Goal: Navigation & Orientation: Find specific page/section

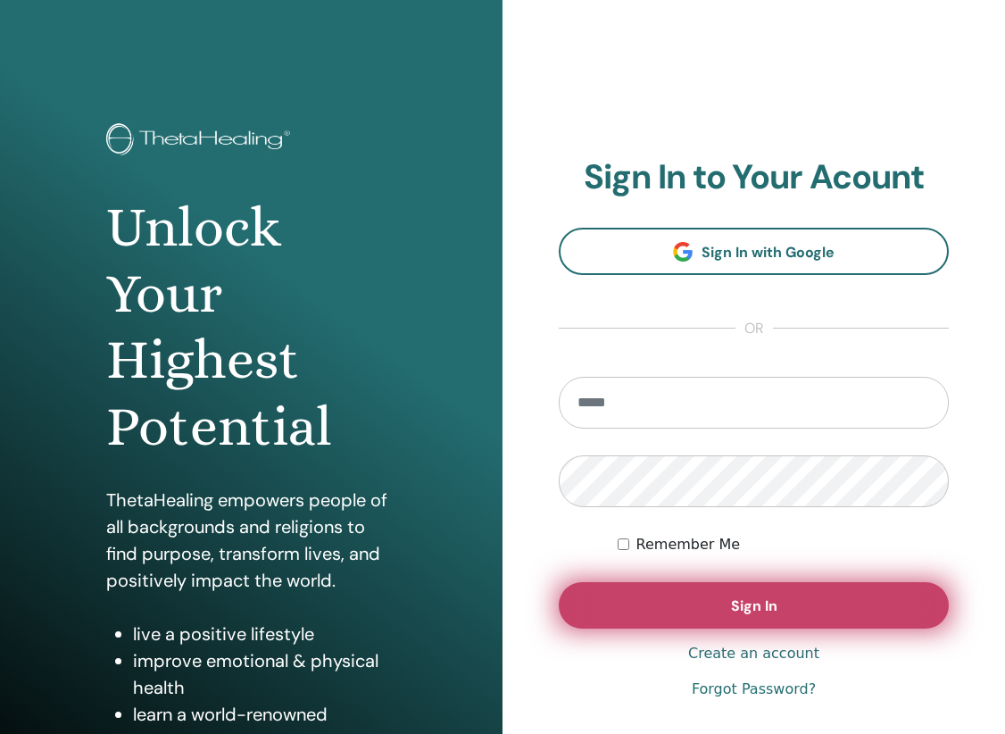
type input "**********"
click at [747, 611] on span "Sign In" at bounding box center [754, 605] width 46 height 19
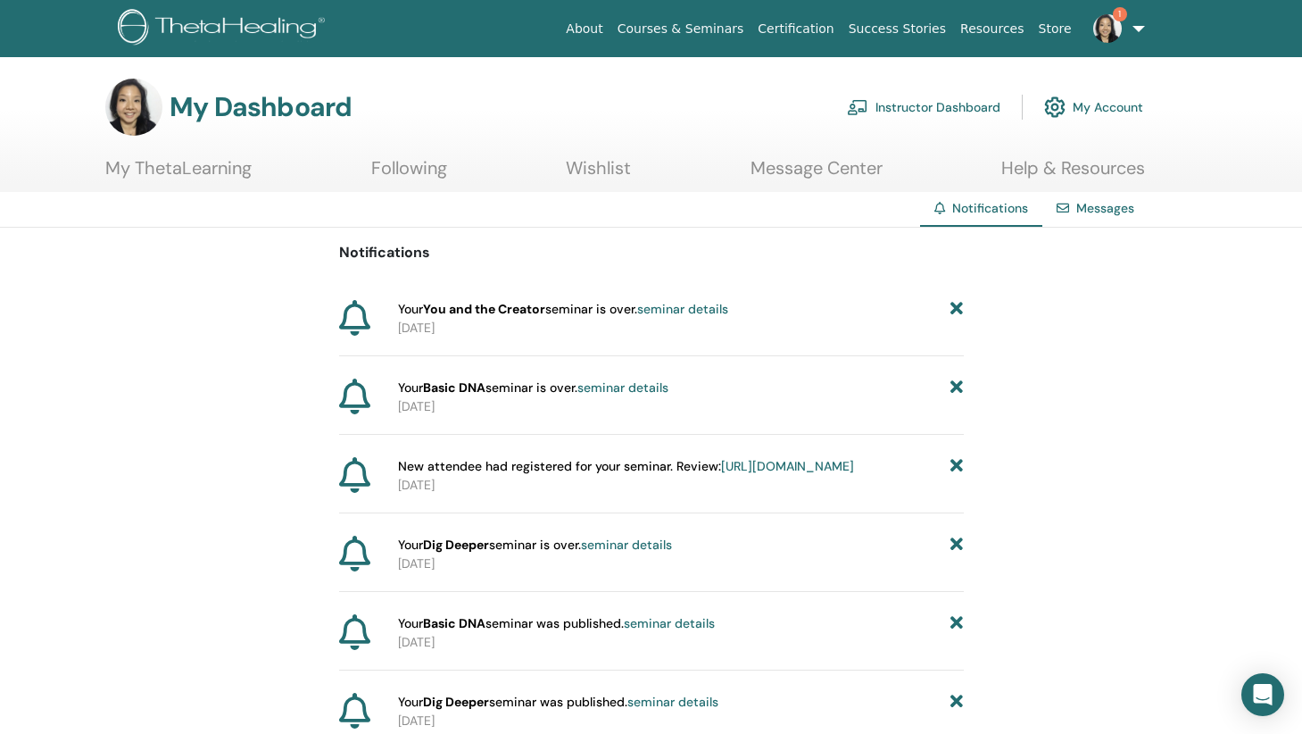
click at [952, 103] on link "Instructor Dashboard" at bounding box center [924, 106] width 154 height 39
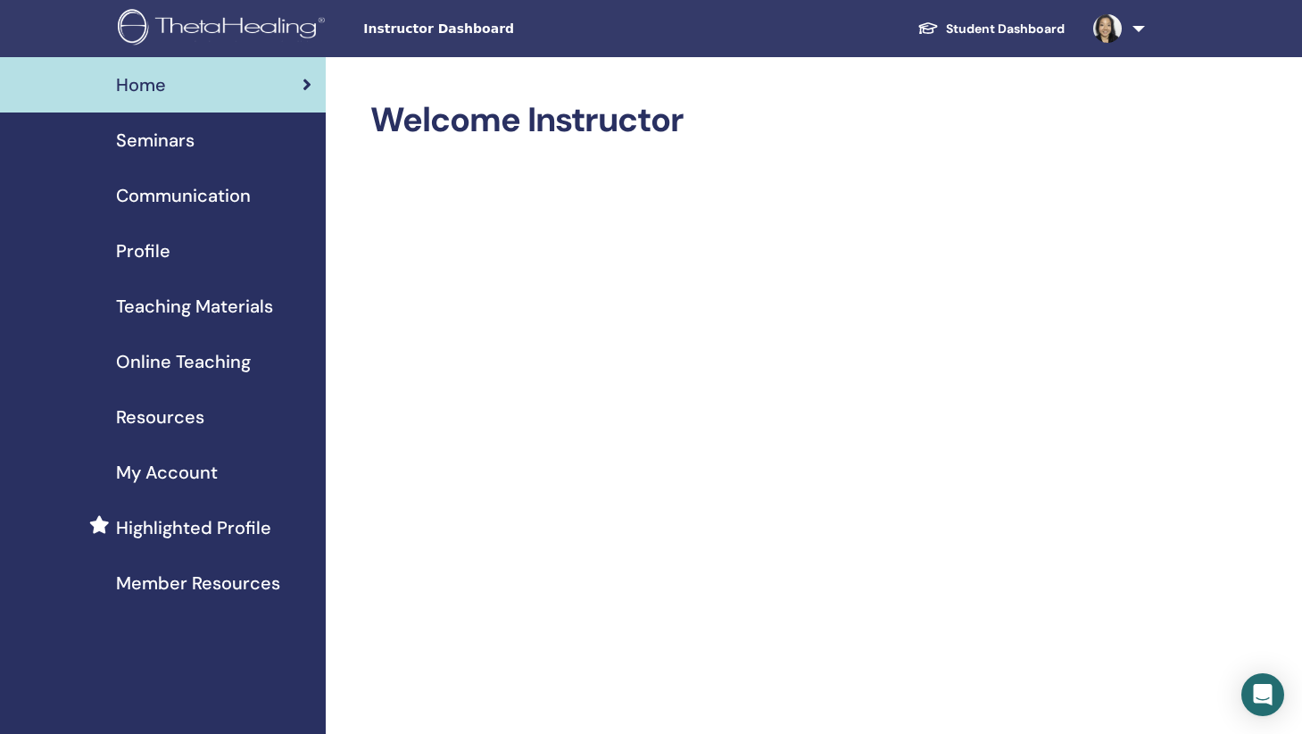
click at [181, 140] on span "Seminars" at bounding box center [155, 140] width 79 height 27
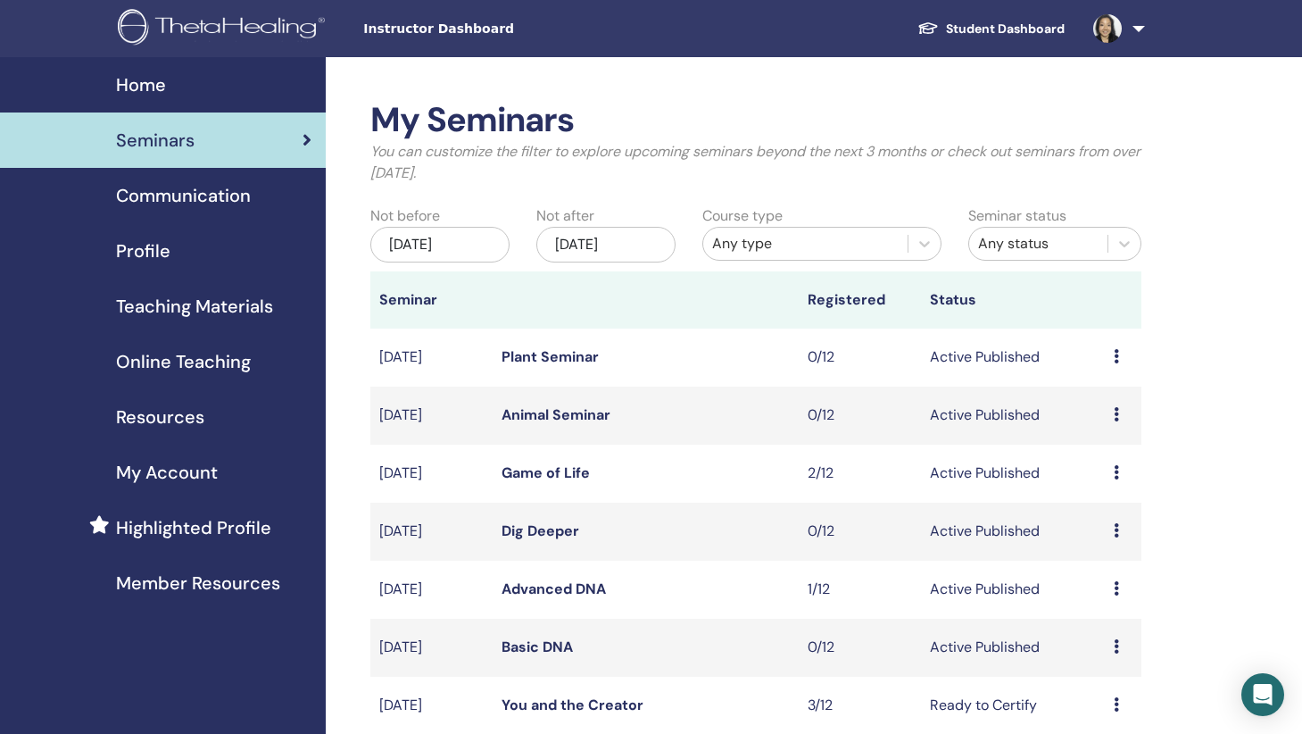
click at [1117, 29] on img at bounding box center [1107, 28] width 29 height 29
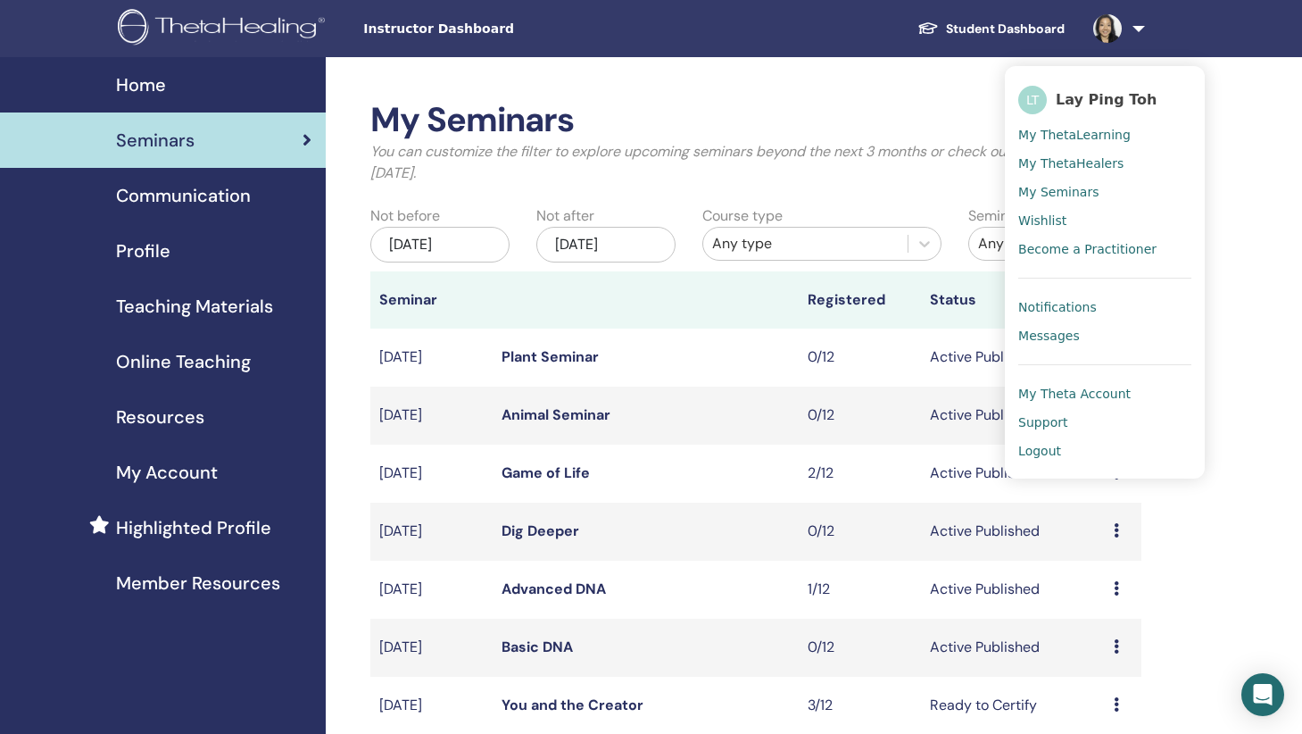
click at [1086, 387] on span "My Theta Account" at bounding box center [1074, 394] width 112 height 16
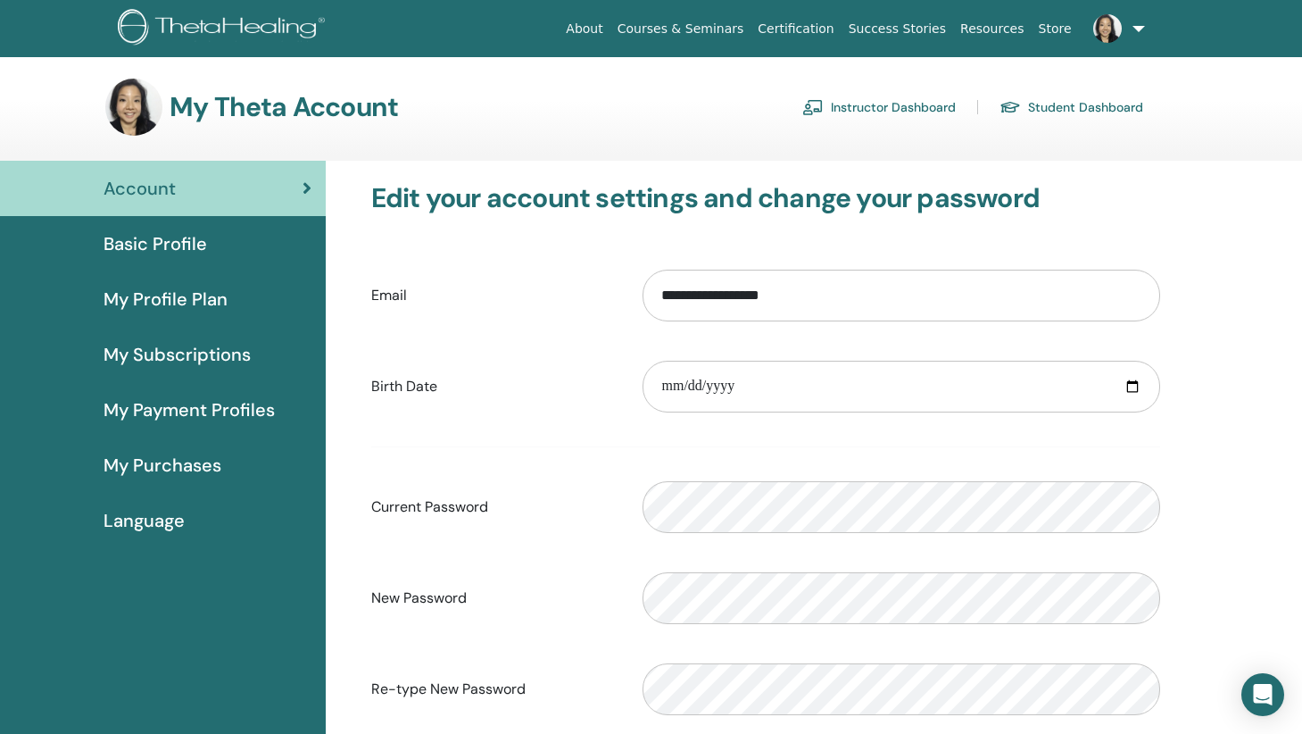
click at [1058, 100] on link "Student Dashboard" at bounding box center [1072, 107] width 144 height 29
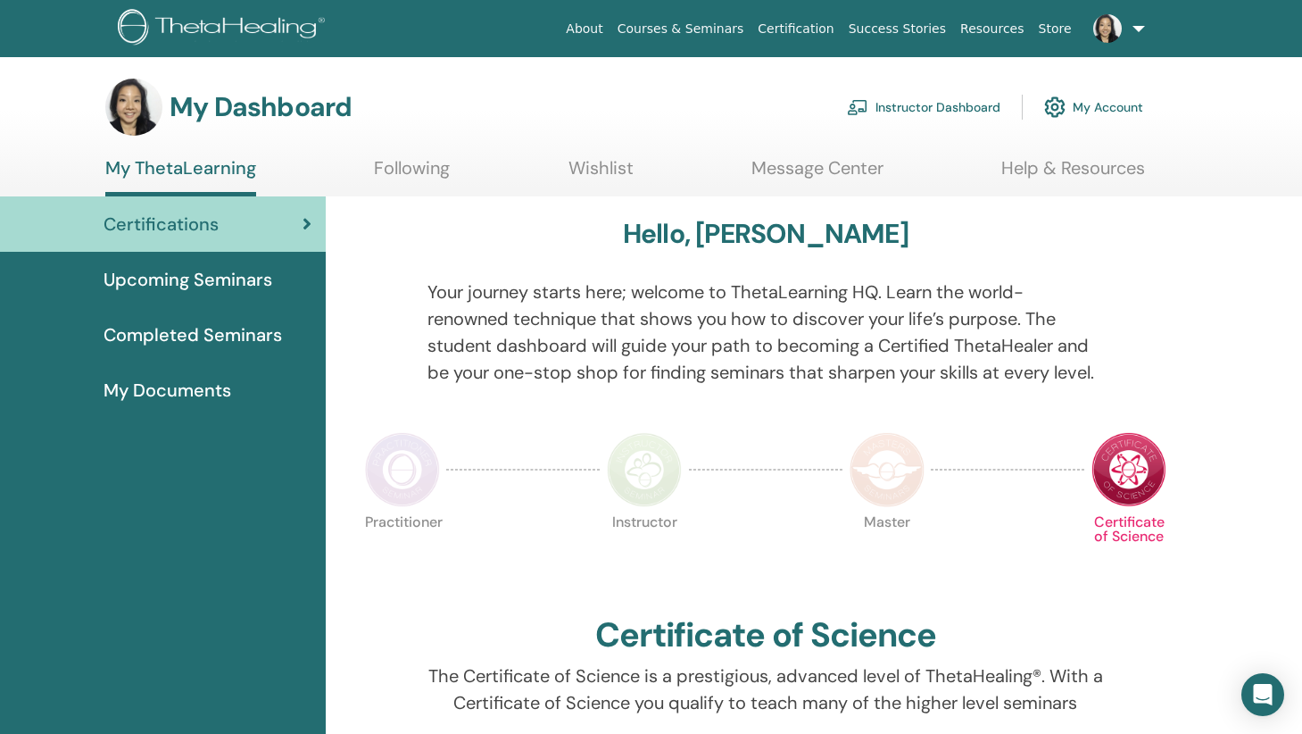
click at [187, 331] on span "Completed Seminars" at bounding box center [193, 334] width 179 height 27
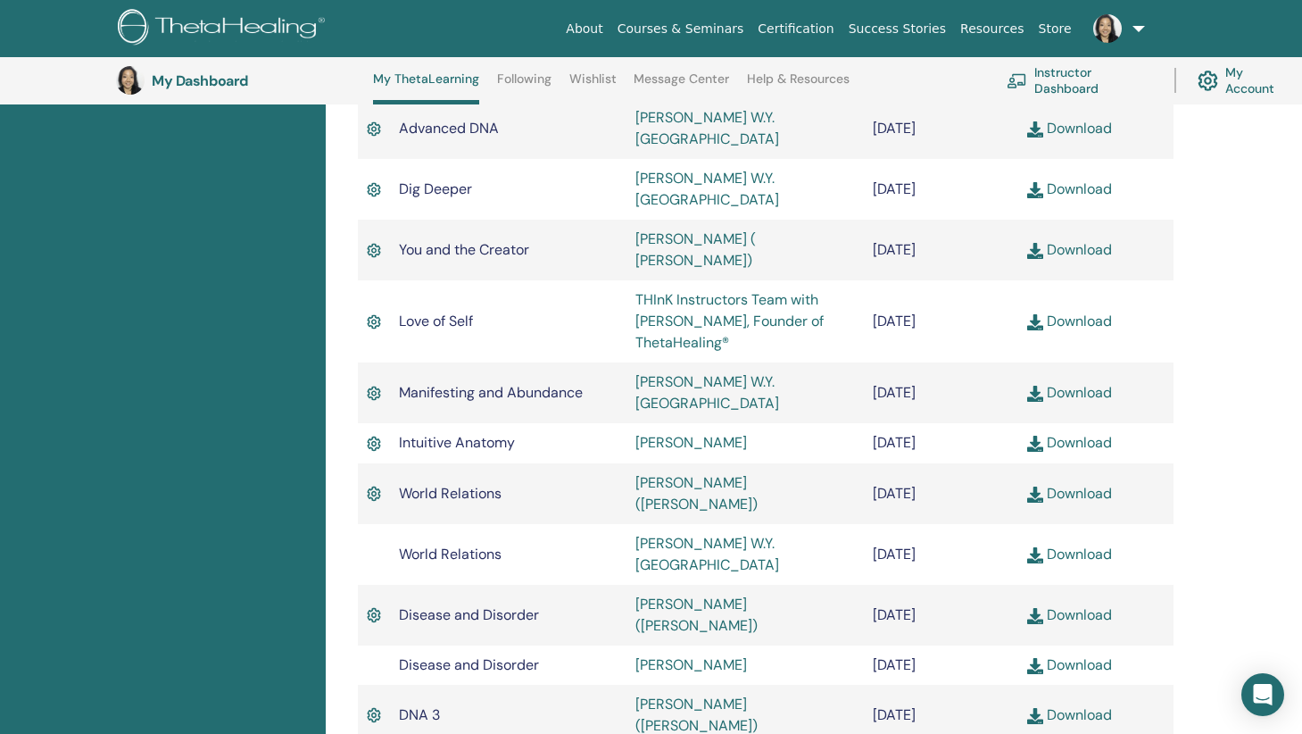
scroll to position [322, 0]
